Goal: Communication & Community: Ask a question

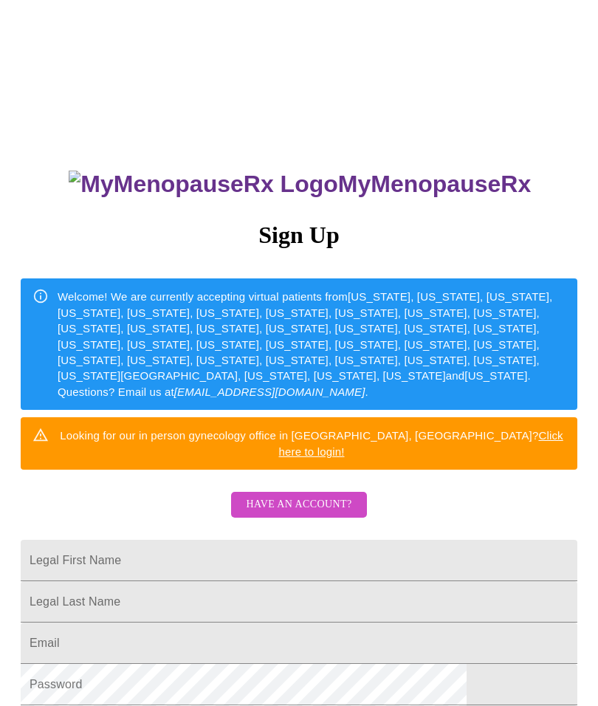
click at [289, 496] on span "Have an account?" at bounding box center [299, 505] width 106 height 18
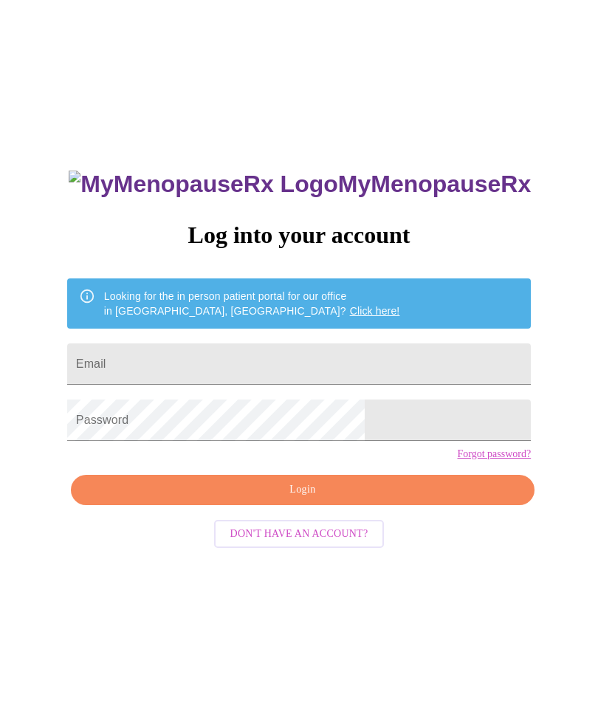
click at [431, 369] on input "Email" at bounding box center [299, 364] width 464 height 41
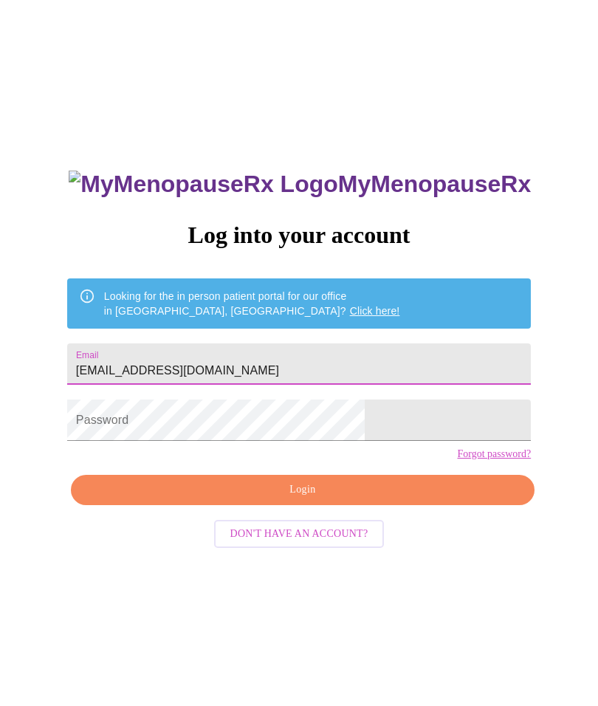
type input "[EMAIL_ADDRESS][DOMAIN_NAME]"
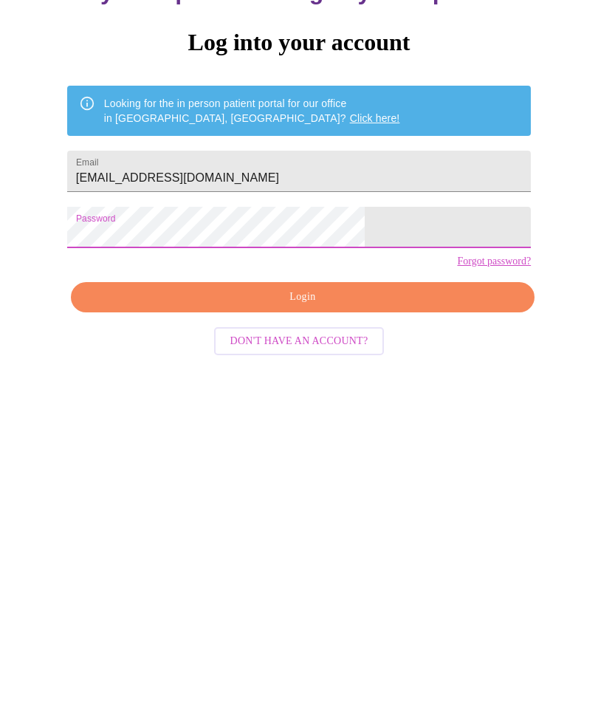
click at [416, 481] on span "Login" at bounding box center [303, 490] width 430 height 18
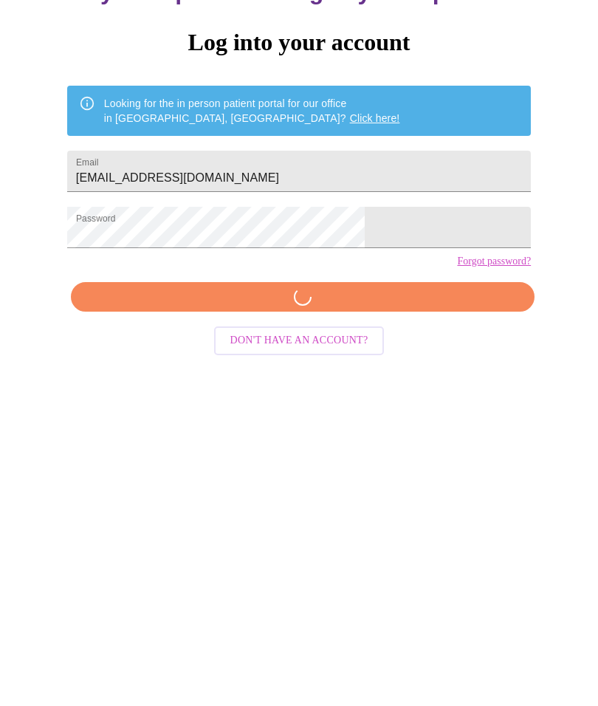
scroll to position [15, 0]
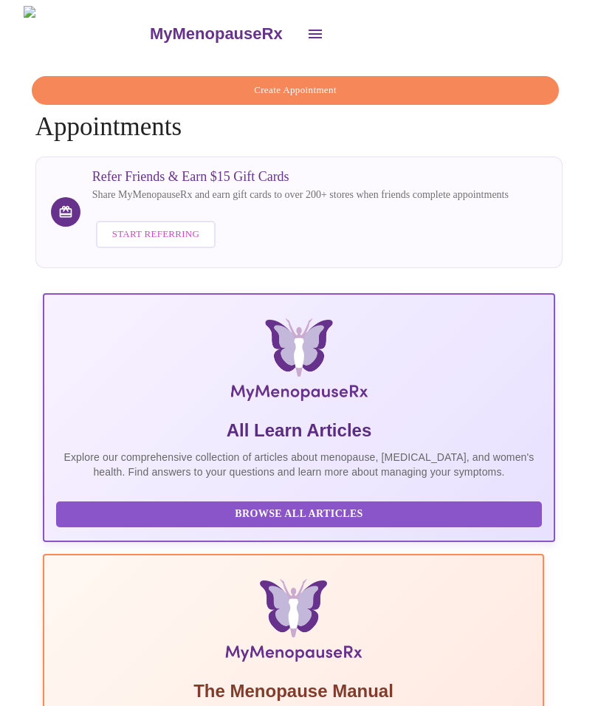
click at [309, 30] on icon "open drawer" at bounding box center [315, 34] width 13 height 9
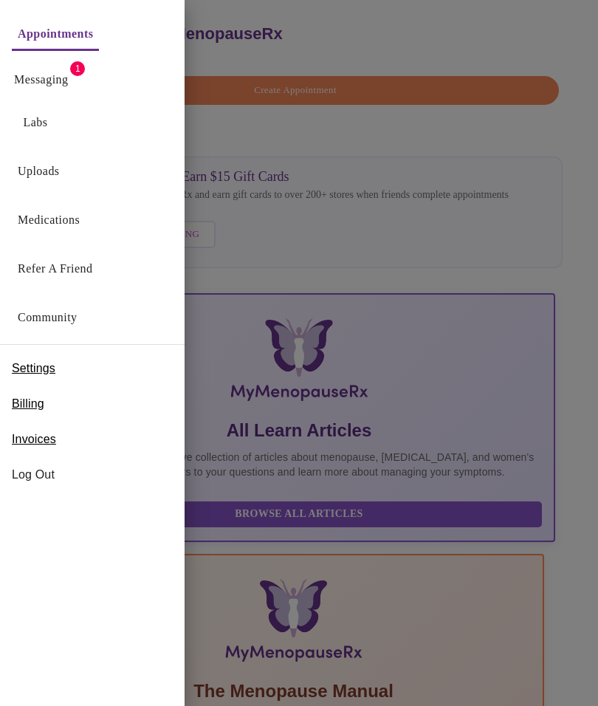
click at [55, 77] on link "Messaging" at bounding box center [41, 79] width 54 height 21
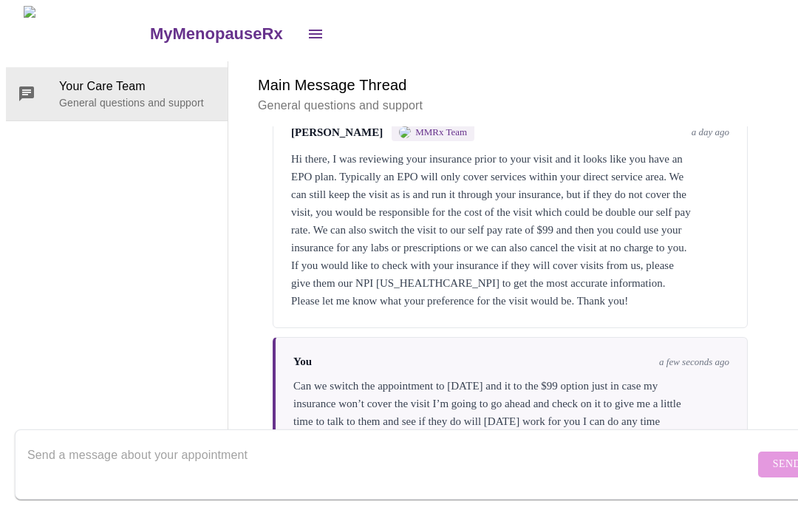
scroll to position [129, 0]
